Goal: Transaction & Acquisition: Purchase product/service

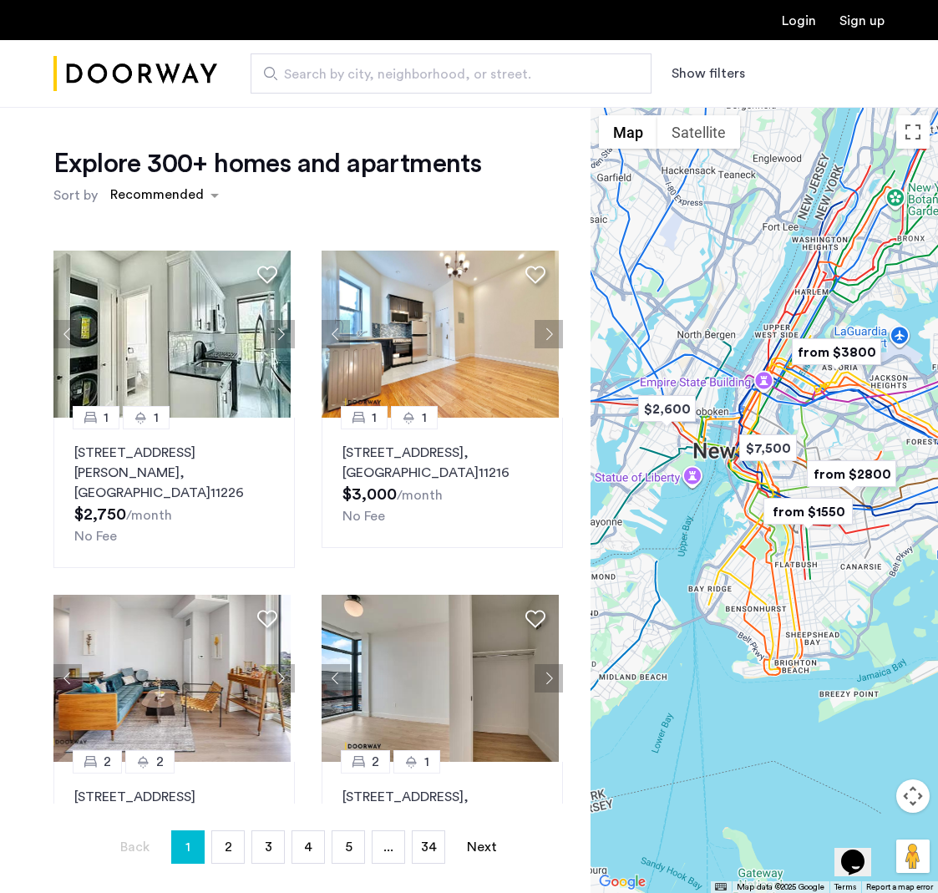
click at [425, 81] on span "Search by city, neighborhood, or street." at bounding box center [444, 74] width 321 height 20
click at [425, 81] on input "Search by city, neighborhood, or street." at bounding box center [450, 73] width 401 height 40
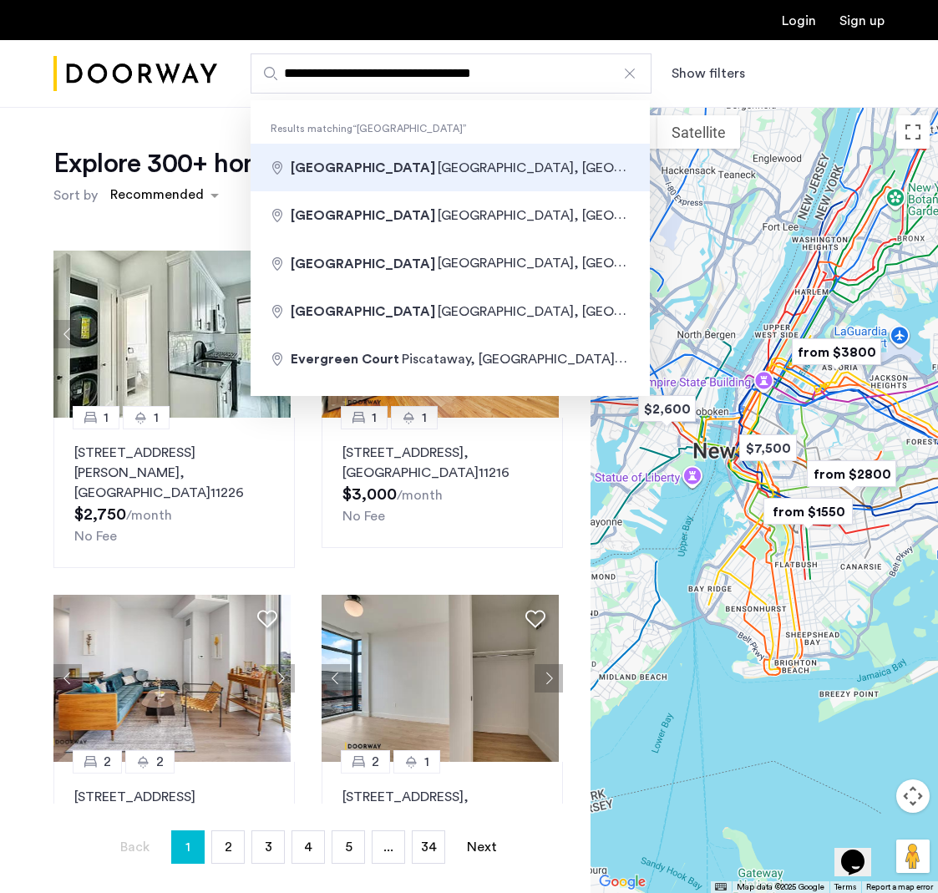
type input "**********"
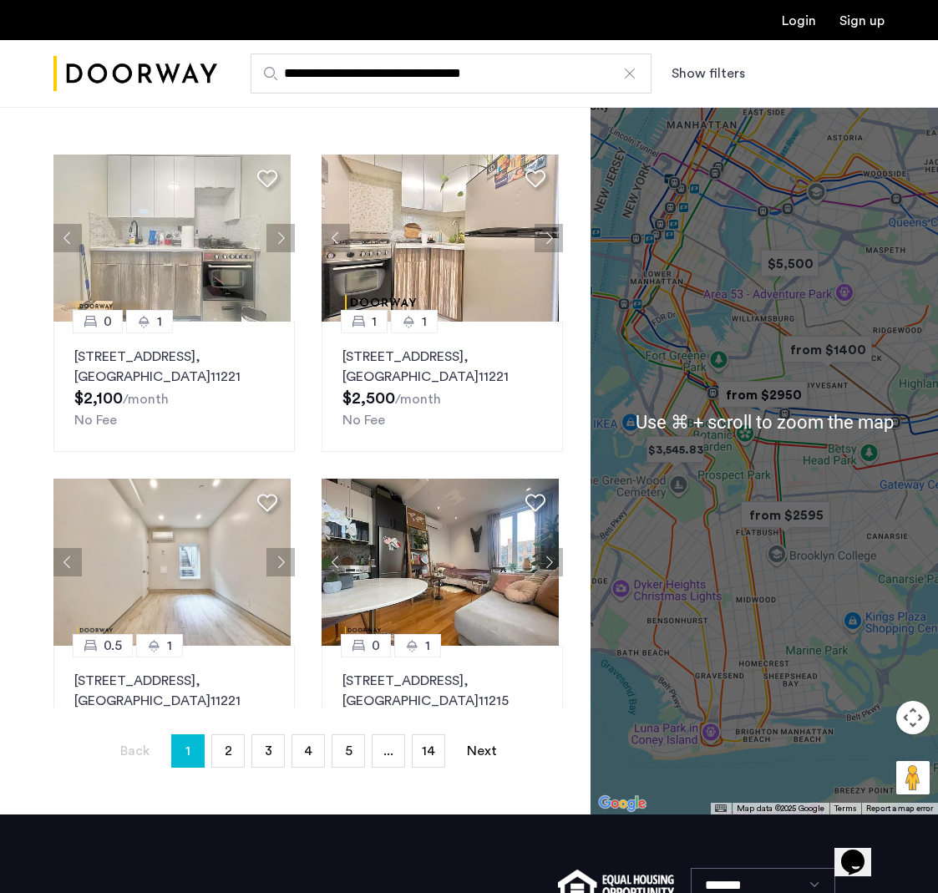
scroll to position [69, 0]
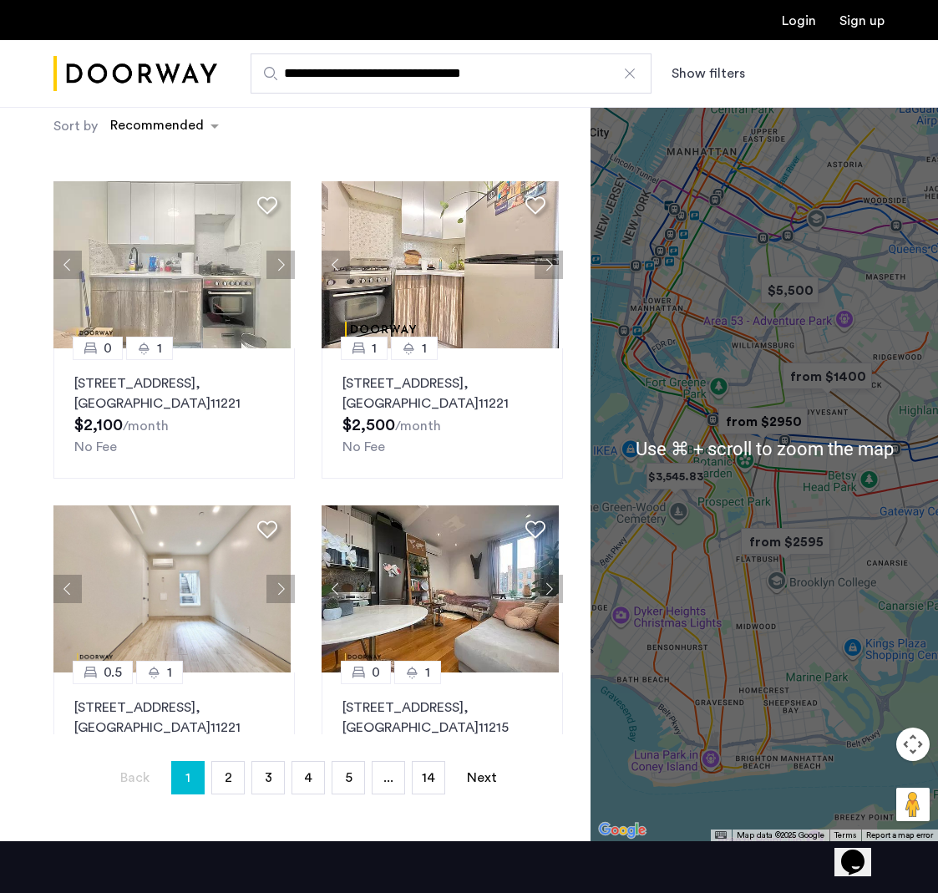
click at [735, 378] on div at bounding box center [763, 448] width 347 height 786
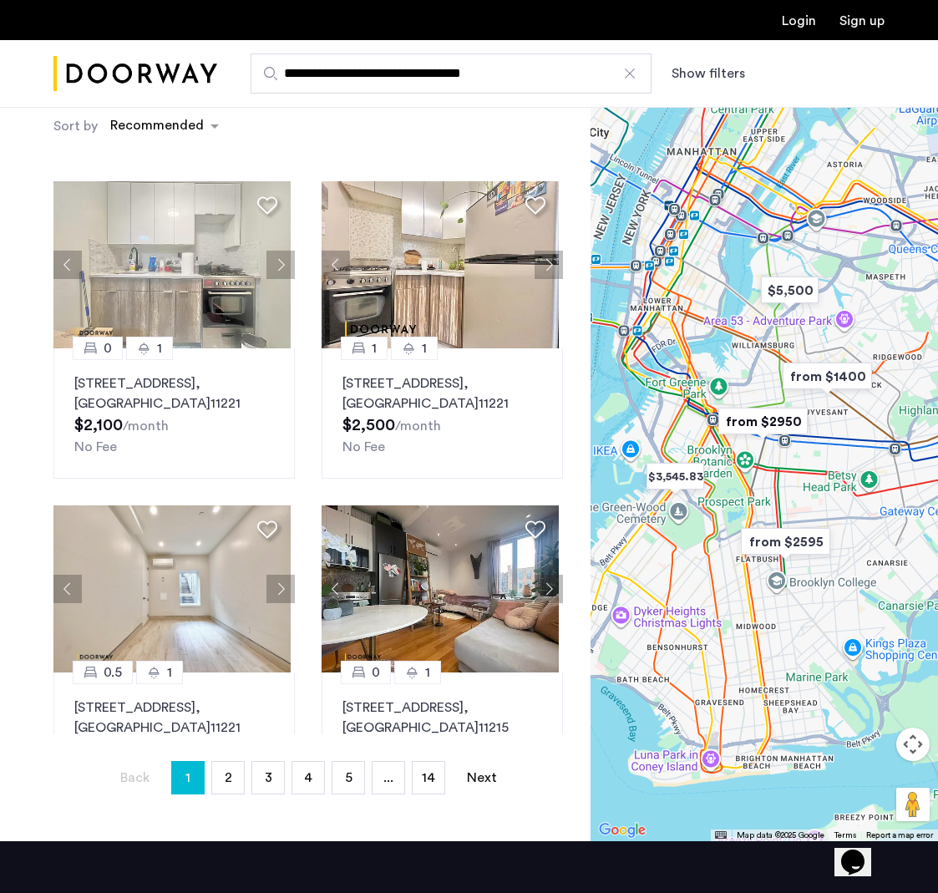
click at [768, 456] on div at bounding box center [763, 448] width 347 height 786
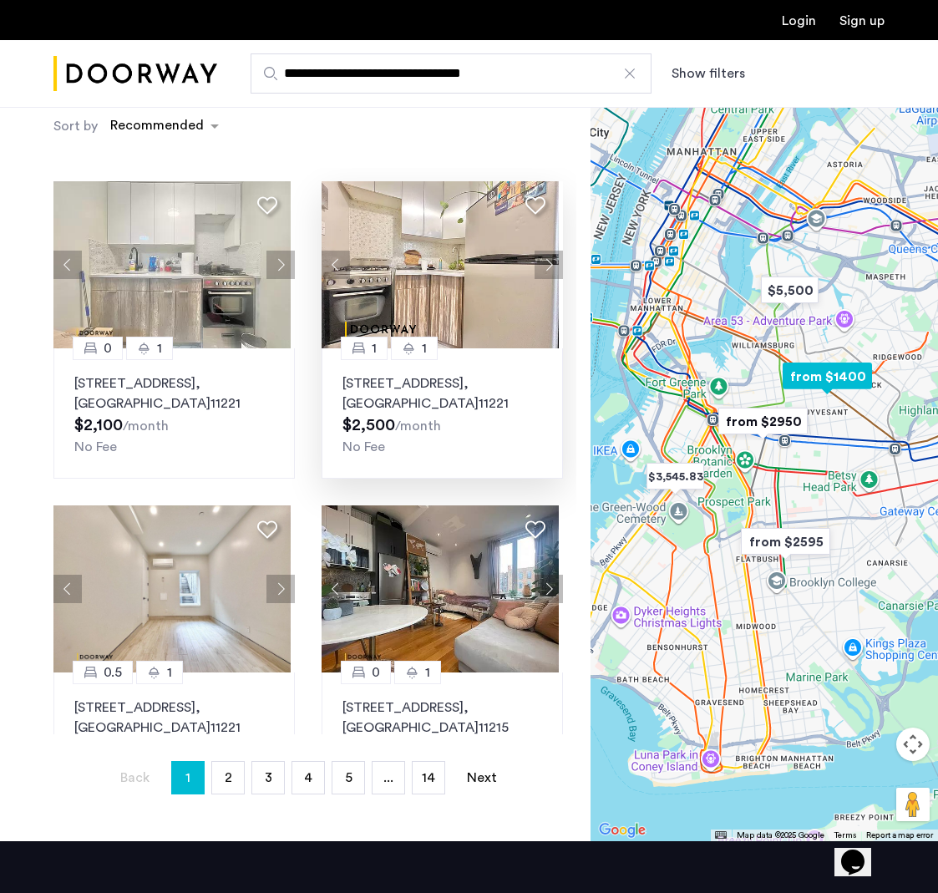
click at [380, 388] on p "330 Evergreen Avenue, Unit 2B, Brooklyn , NY 11221" at bounding box center [442, 393] width 200 height 40
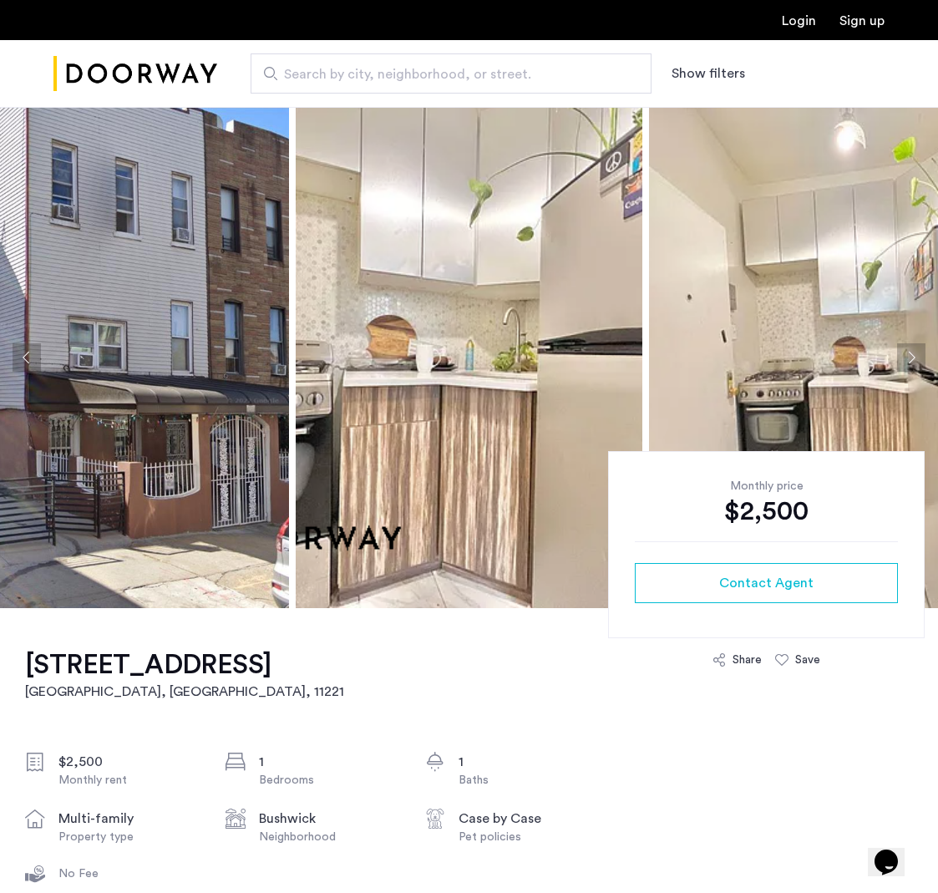
click at [502, 295] on img at bounding box center [469, 357] width 347 height 501
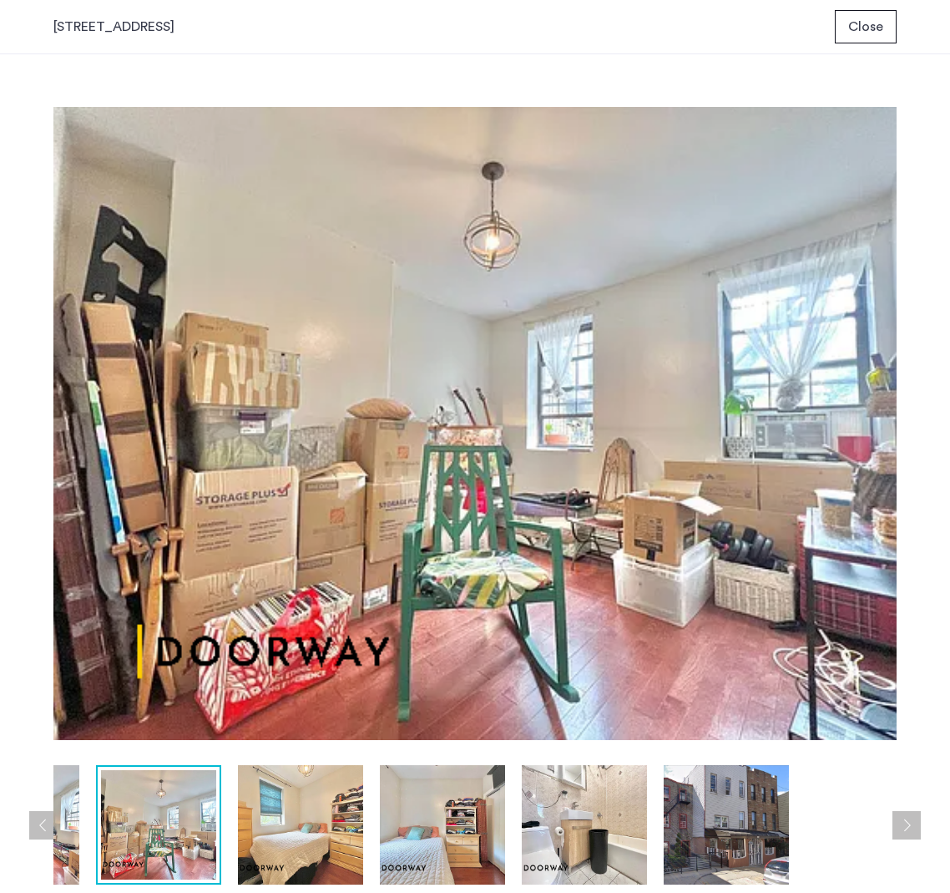
click at [853, 33] on span "Close" at bounding box center [865, 27] width 35 height 20
